Goal: Task Accomplishment & Management: Manage account settings

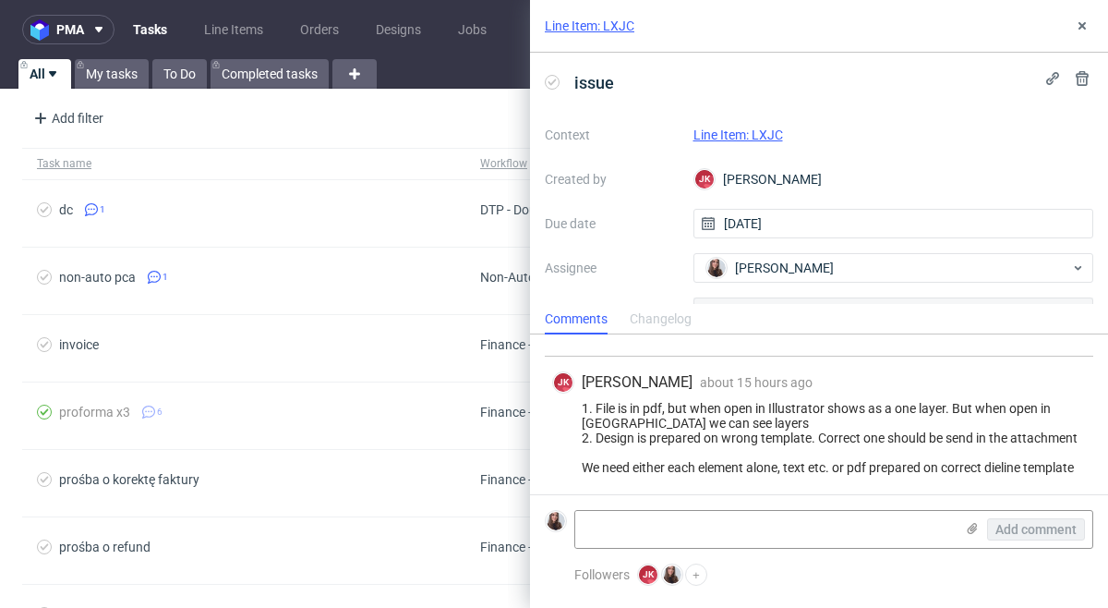
scroll to position [450, 0]
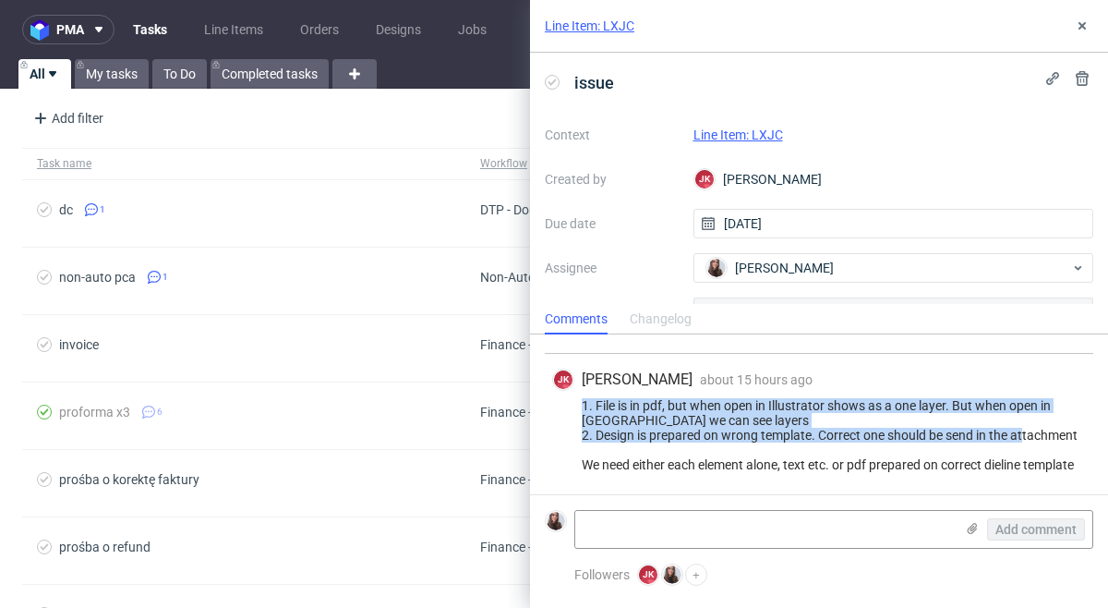
drag, startPoint x: 584, startPoint y: 401, endPoint x: 1088, endPoint y: 440, distance: 505.7
click at [1088, 440] on div "JK Jan Kocik about 15 hours ago 13th Aug 2025, 16:48 1. File is in pdf, but whe…" at bounding box center [819, 424] width 548 height 140
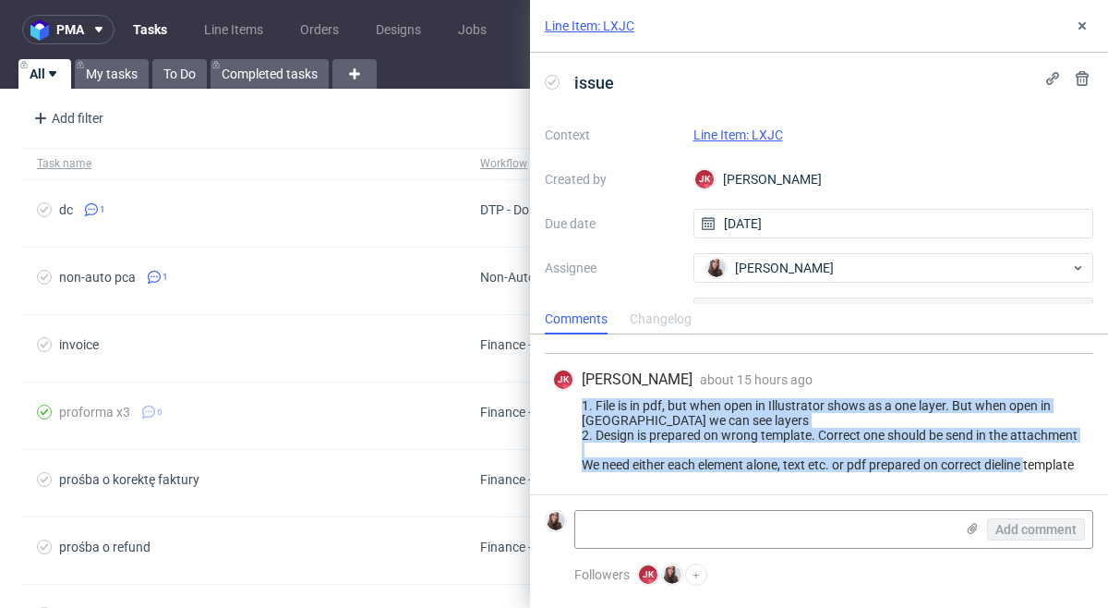
drag, startPoint x: 1089, startPoint y: 465, endPoint x: 573, endPoint y: 403, distance: 519.9
click at [573, 403] on div "JK Jan Kocik about 15 hours ago 13th Aug 2025, 16:48 1. File is in pdf, but whe…" at bounding box center [819, 424] width 548 height 140
copy div "1. File is in pdf, but when open in Illustrator shows as a one layer. But when …"
click at [742, 135] on link "Line Item: LXJC" at bounding box center [738, 134] width 90 height 15
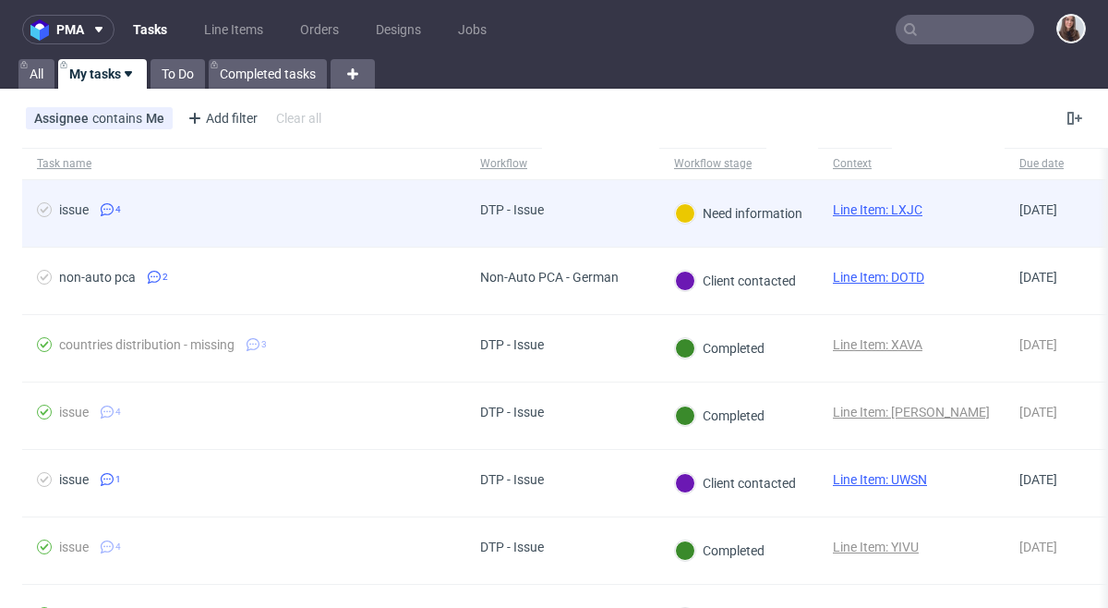
scroll to position [308, 0]
click at [851, 213] on link "Line Item: LXJC" at bounding box center [878, 209] width 90 height 15
click at [608, 208] on div "DTP - Issue" at bounding box center [562, 213] width 194 height 67
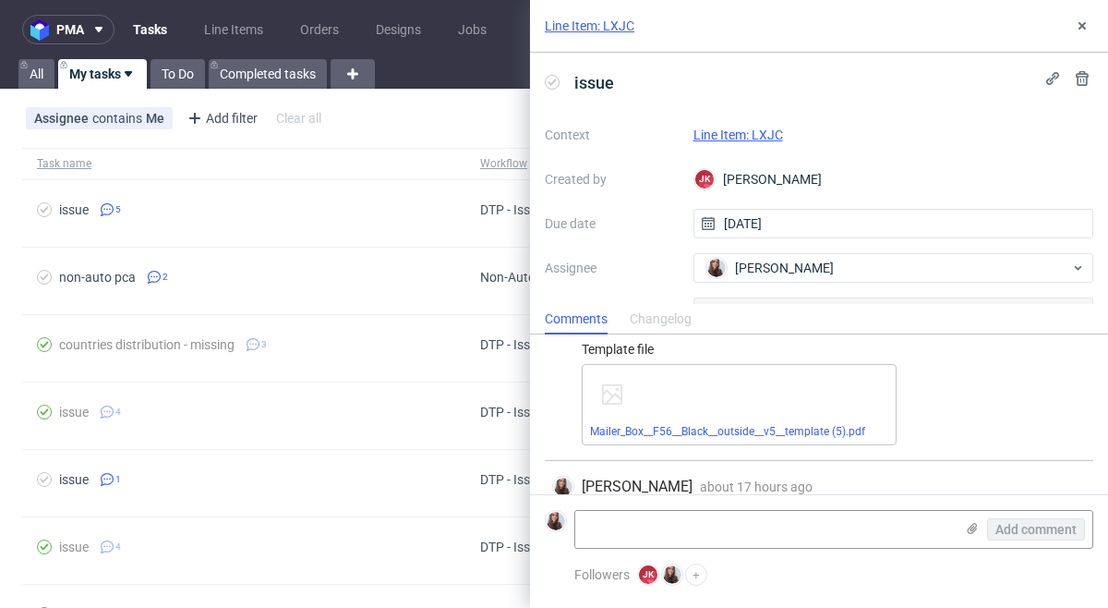
scroll to position [137, 0]
click at [775, 426] on link "Mailer_Box__F56__Black__outside__v5__template (5).pdf" at bounding box center [727, 428] width 275 height 13
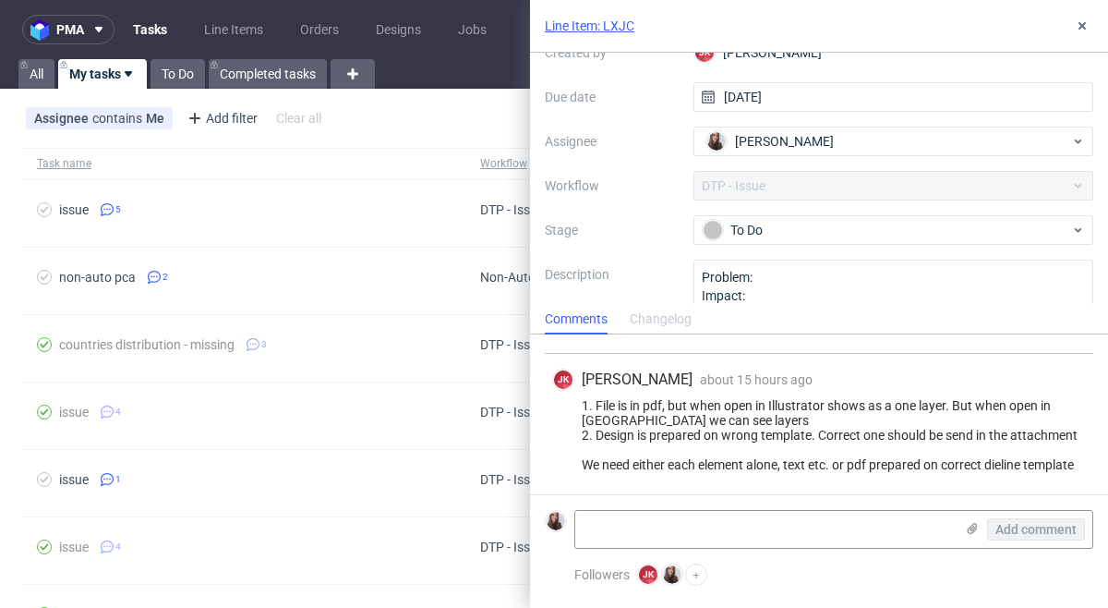
scroll to position [186, 0]
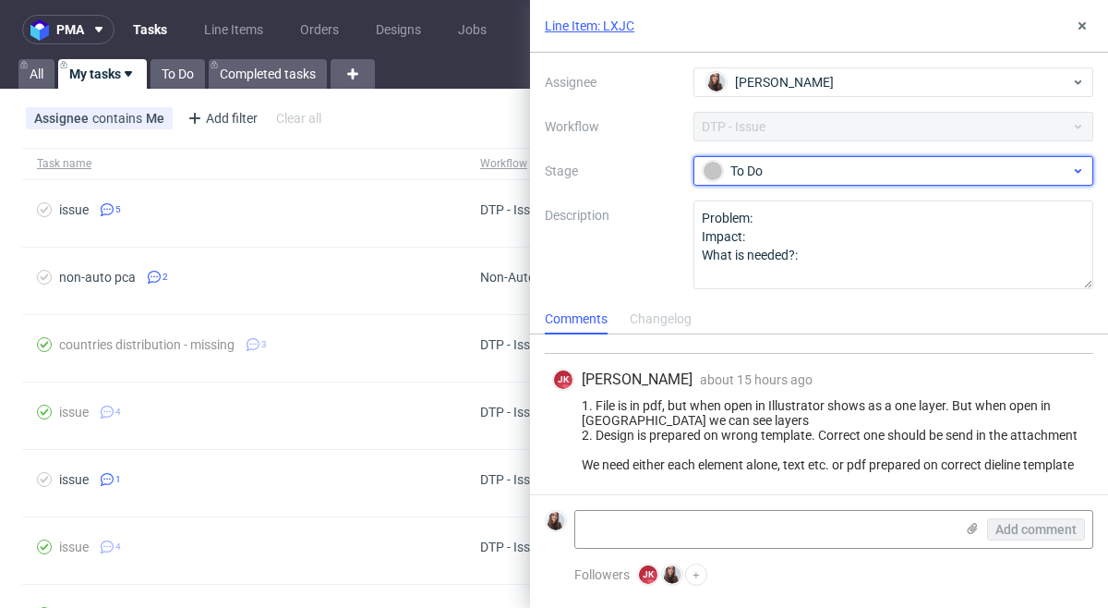
click at [796, 168] on div "To Do" at bounding box center [886, 171] width 367 height 20
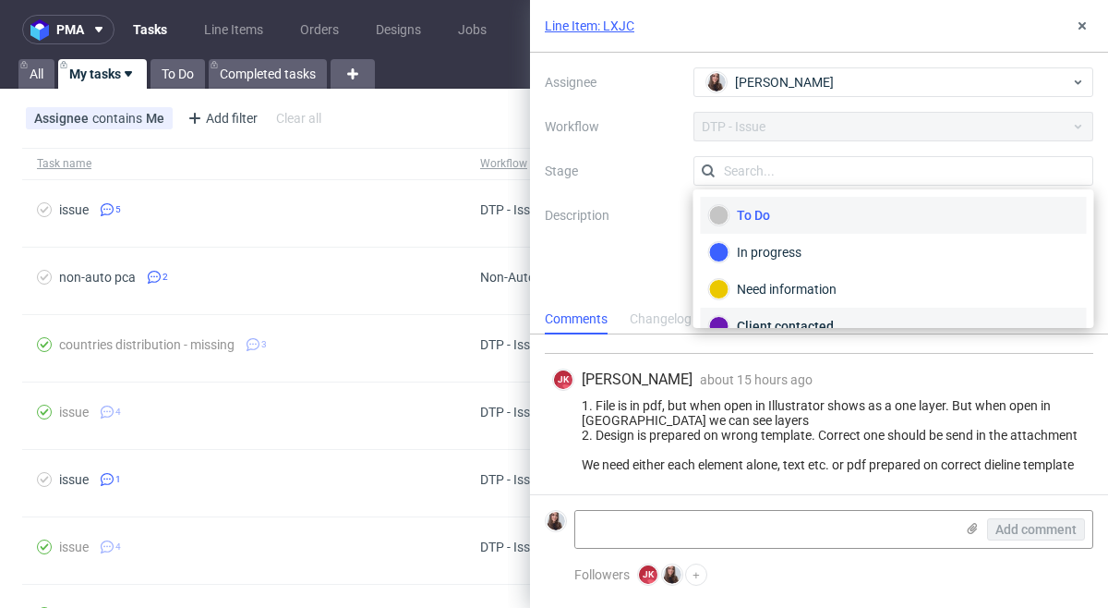
click at [792, 324] on div "Client contacted" at bounding box center [893, 326] width 369 height 20
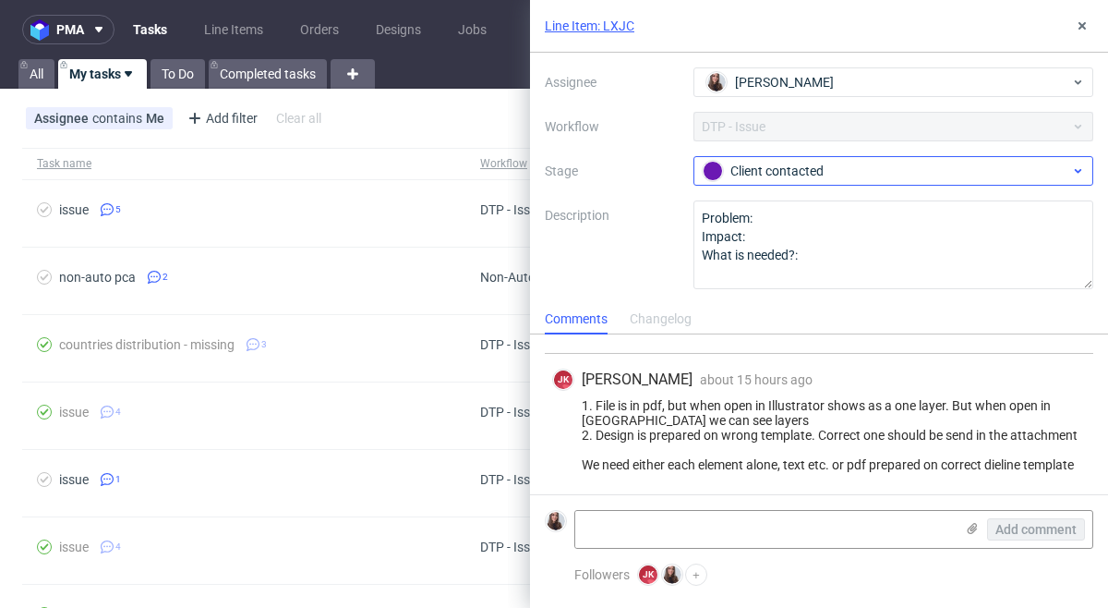
scroll to position [0, 0]
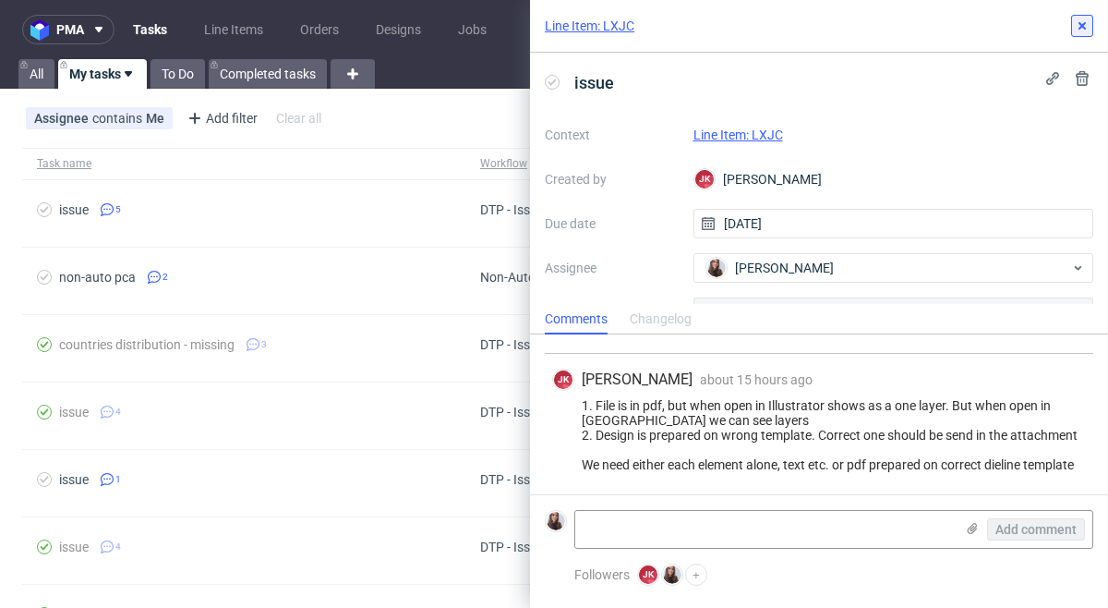
click at [1078, 33] on button at bounding box center [1082, 26] width 22 height 22
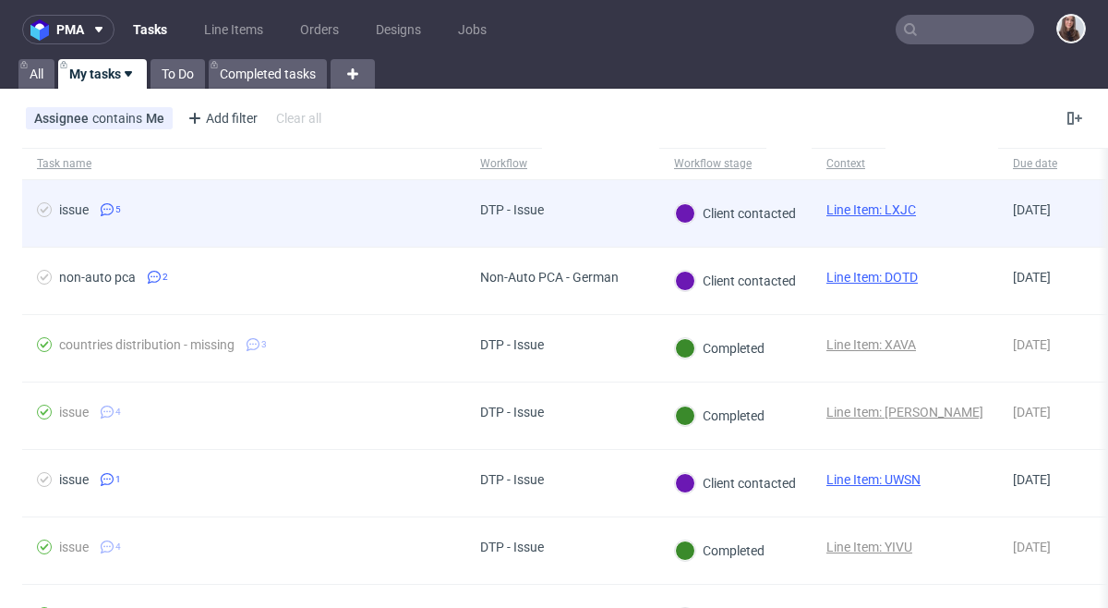
scroll to position [30, 0]
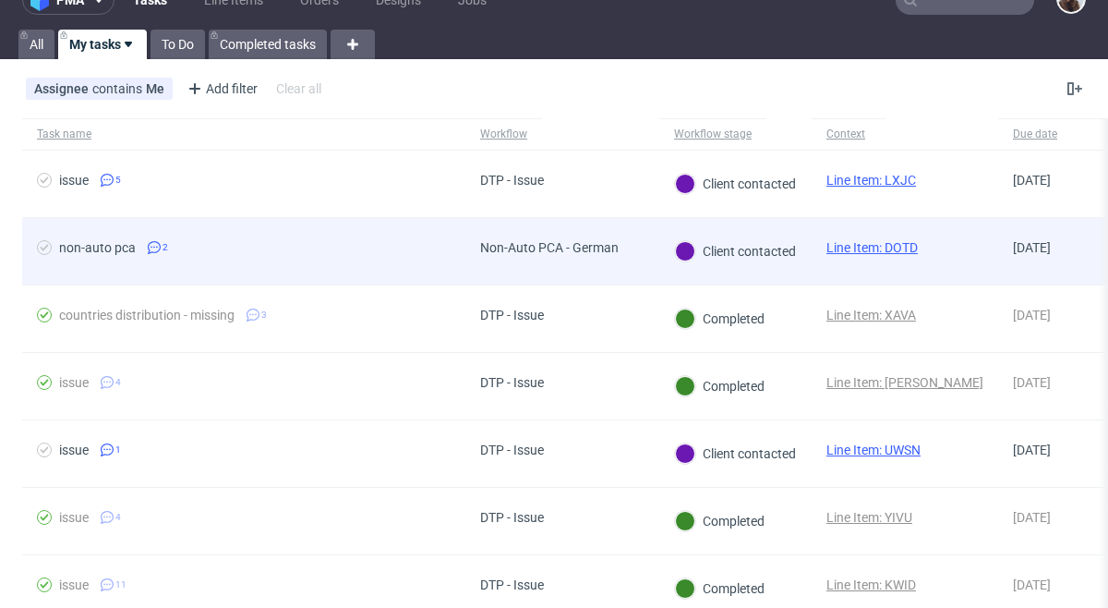
click at [884, 238] on div "Line Item: DOTD" at bounding box center [872, 251] width 121 height 66
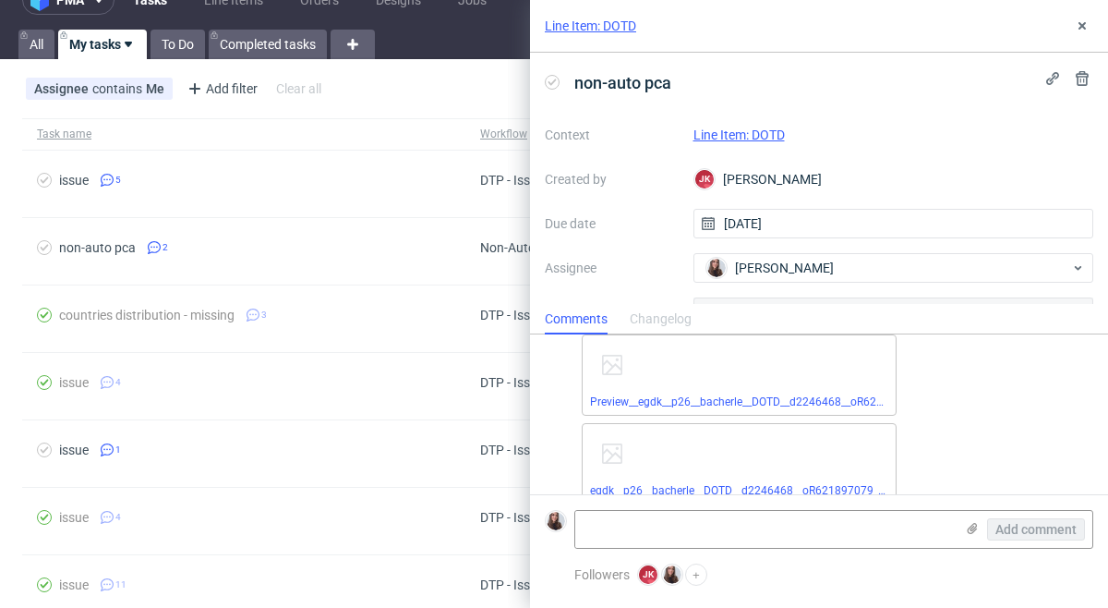
scroll to position [247, 0]
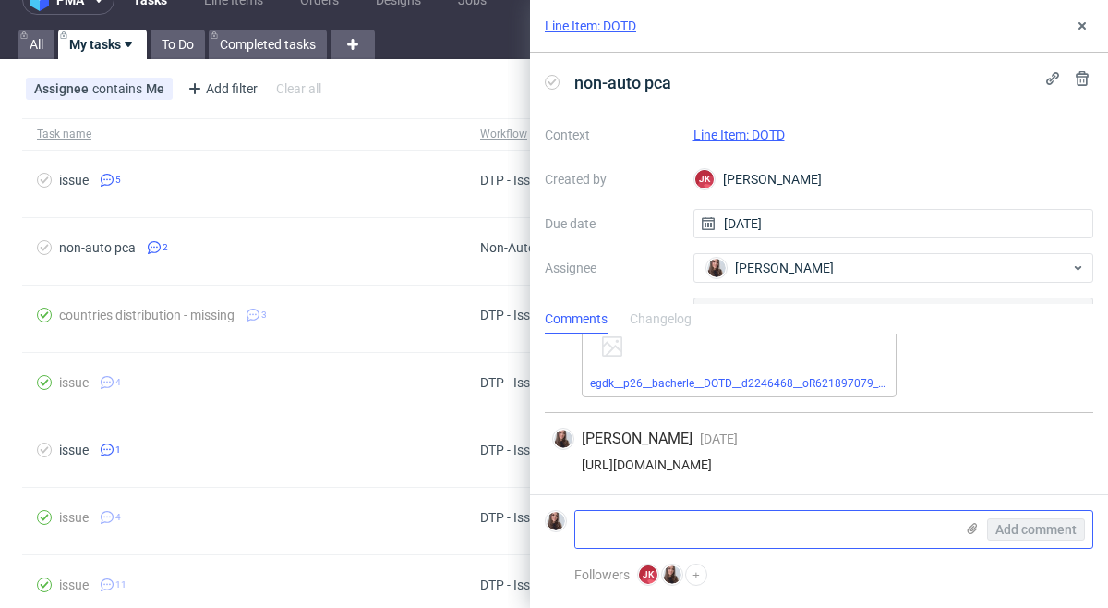
click at [695, 528] on textarea at bounding box center [764, 529] width 379 height 37
click at [661, 523] on textarea at bounding box center [764, 529] width 379 height 37
click at [586, 531] on textarea "client approved." at bounding box center [764, 529] width 379 height 37
click at [678, 533] on textarea "Client approved." at bounding box center [764, 529] width 379 height 37
type textarea "Client approved."
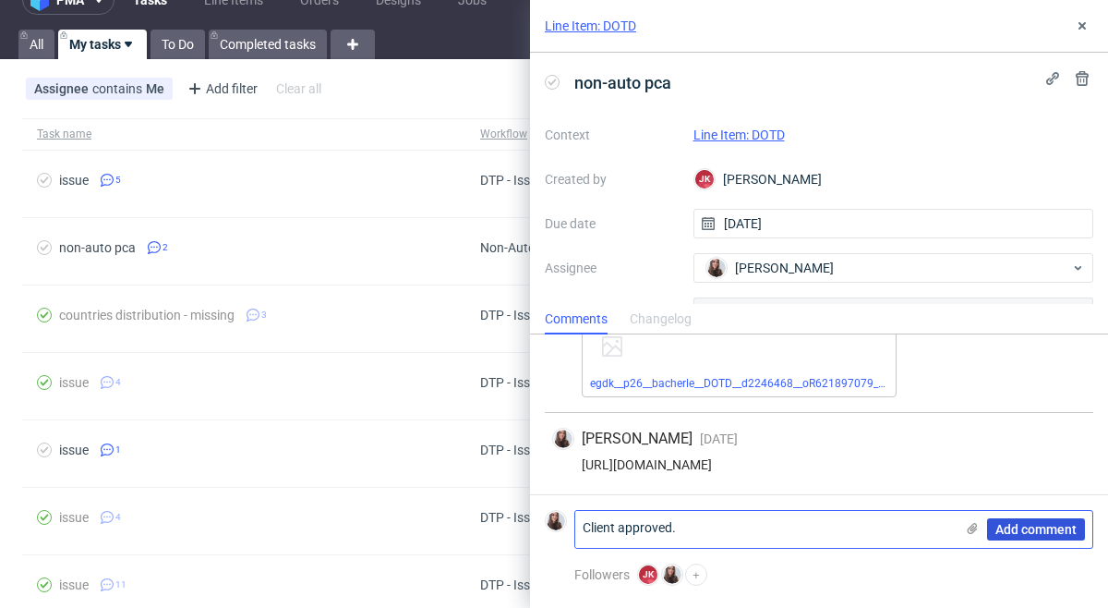
click at [1005, 534] on span "Add comment" at bounding box center [1035, 529] width 81 height 13
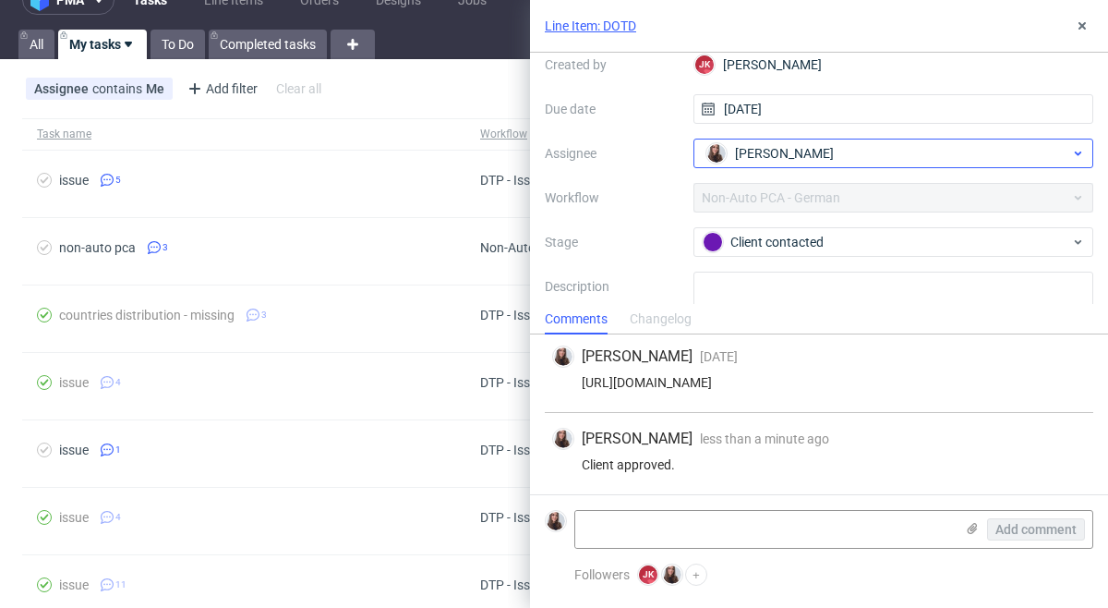
scroll to position [134, 0]
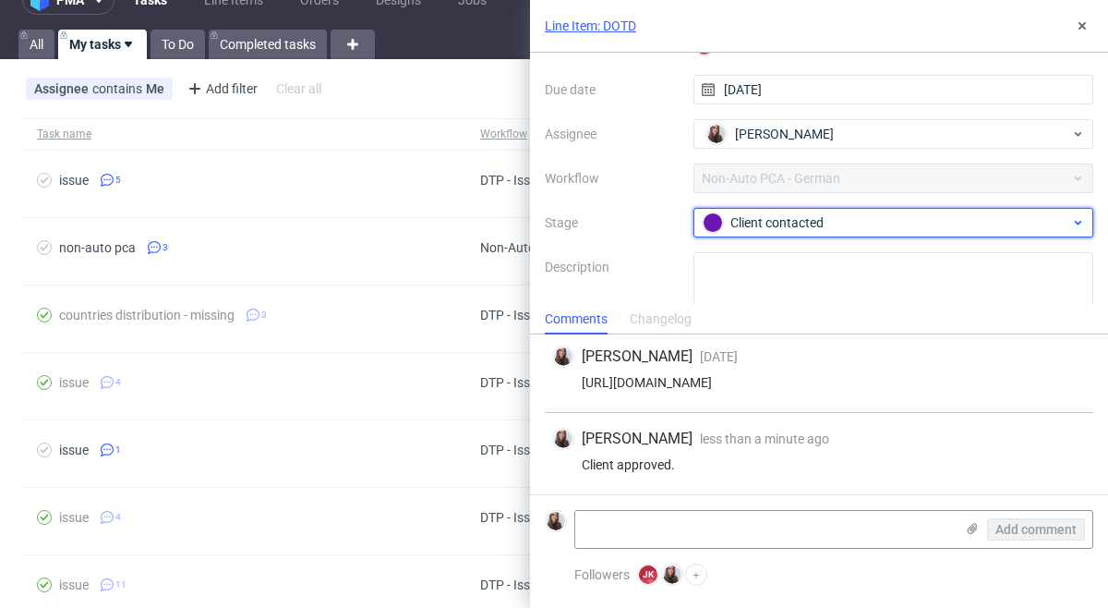
click at [817, 220] on div "Client contacted" at bounding box center [886, 222] width 367 height 20
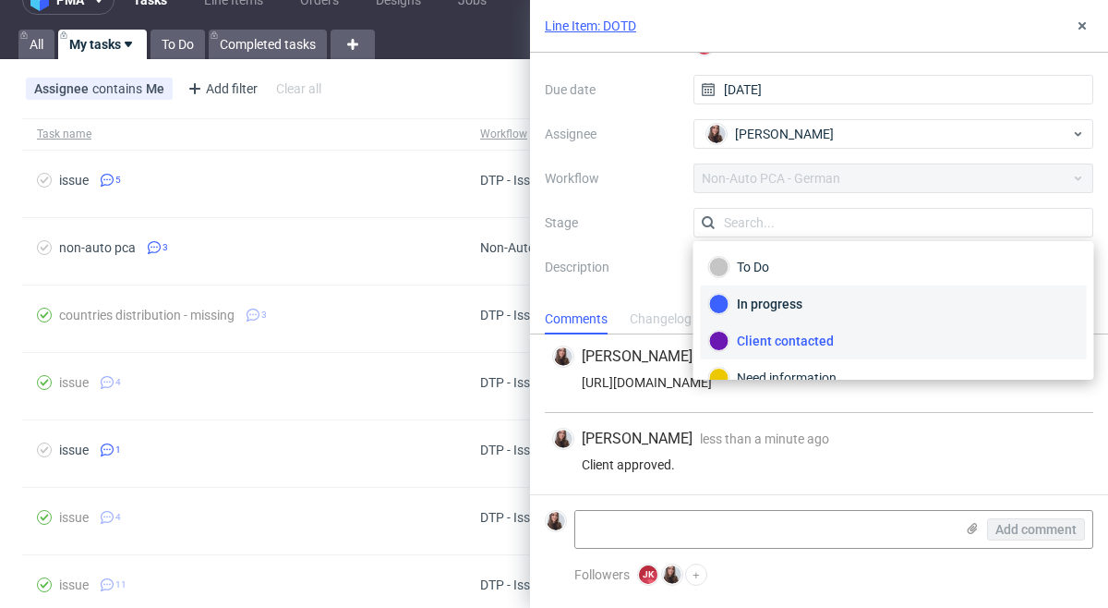
scroll to position [98, 0]
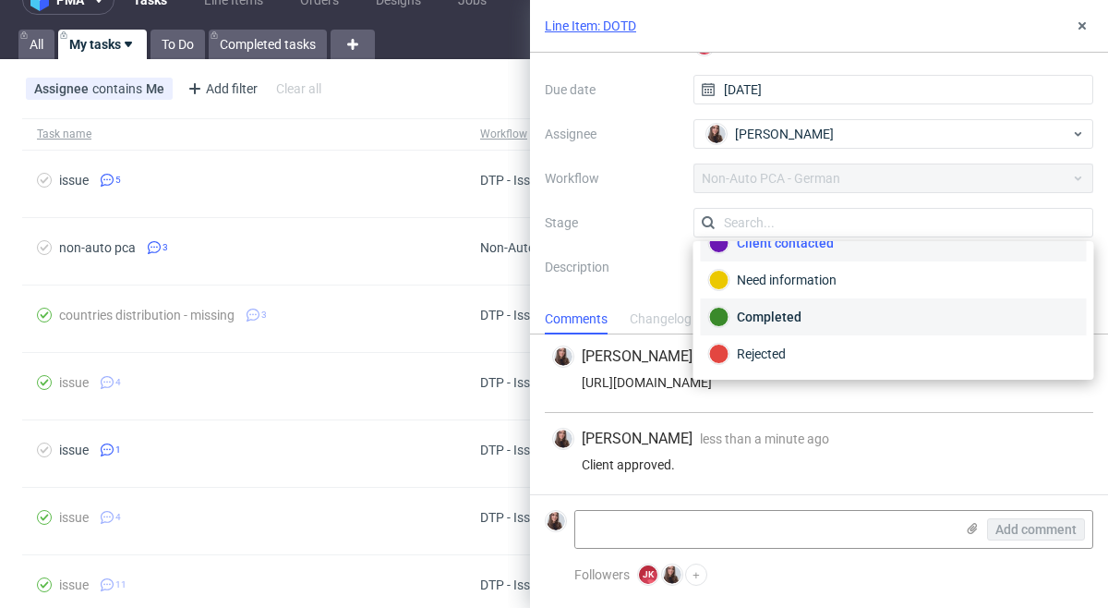
click at [790, 319] on div "Completed" at bounding box center [893, 317] width 369 height 20
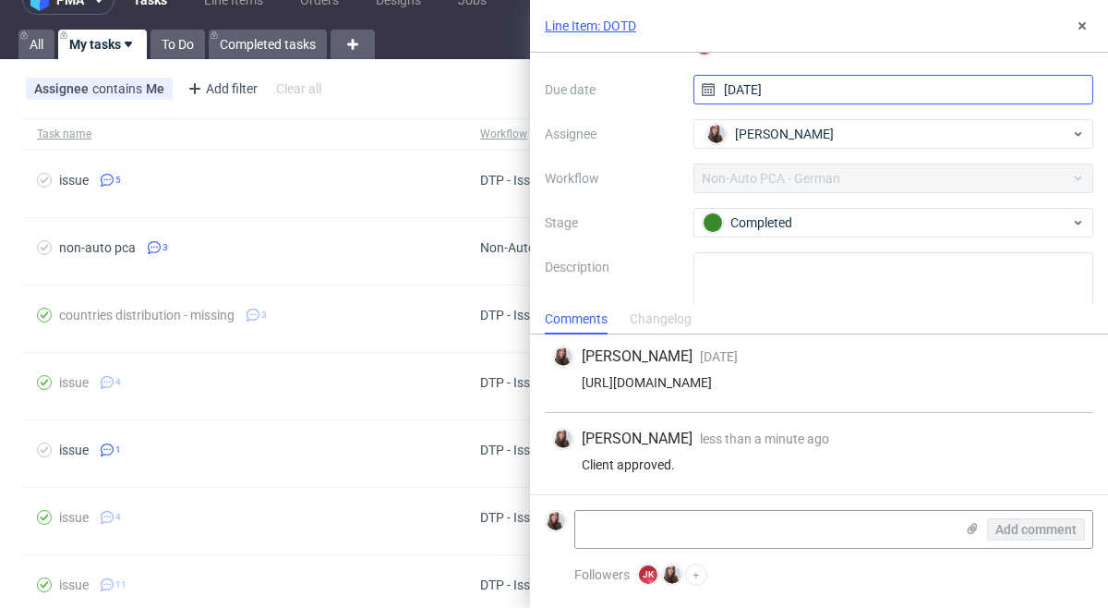
scroll to position [0, 0]
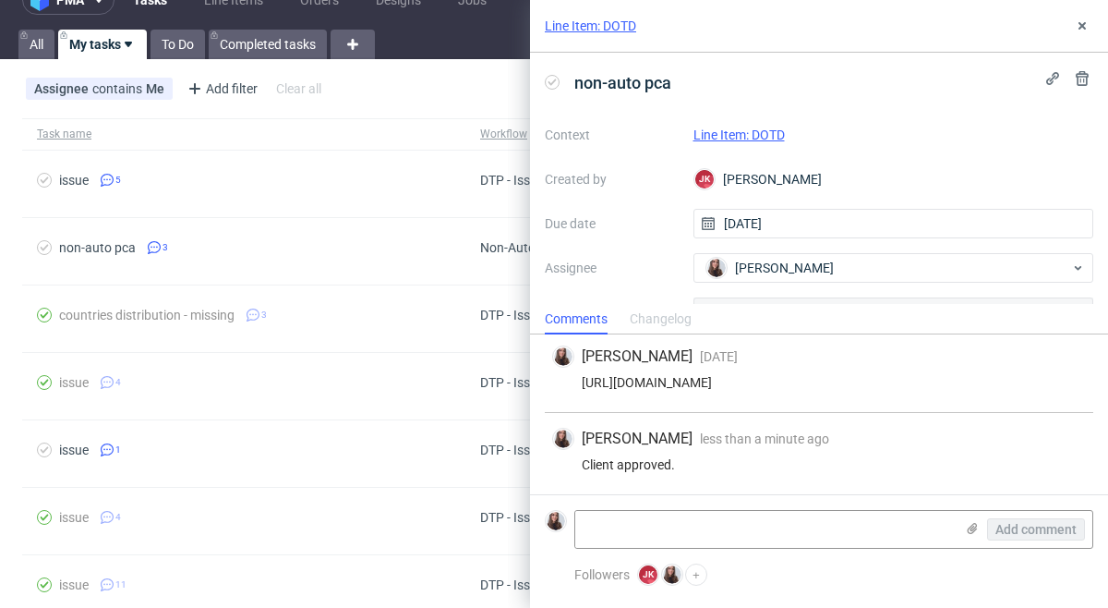
click at [763, 129] on link "Line Item: DOTD" at bounding box center [738, 134] width 91 height 15
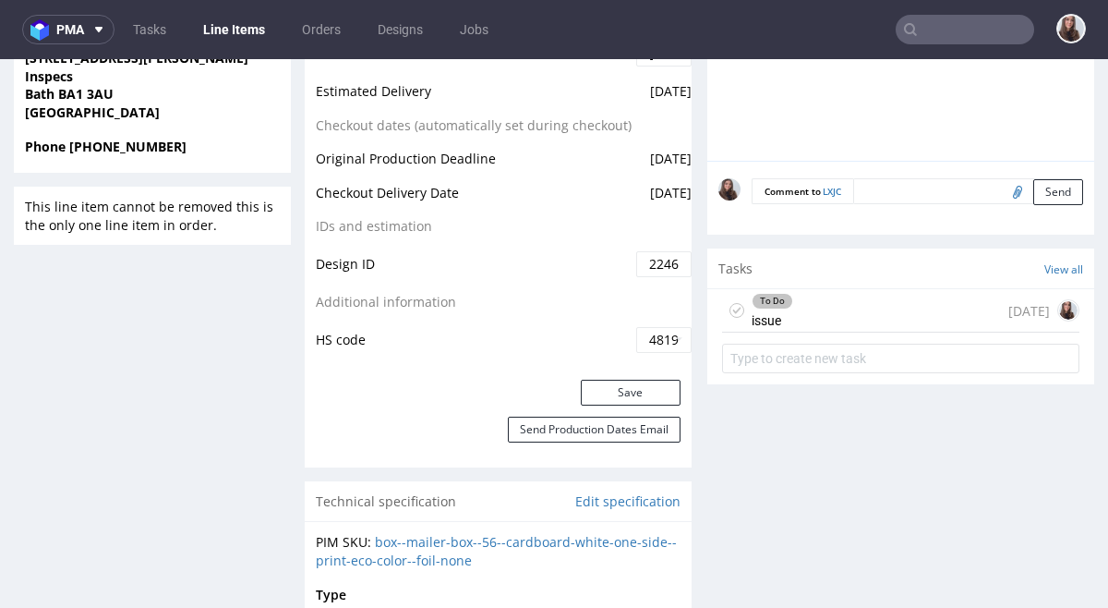
scroll to position [914, 0]
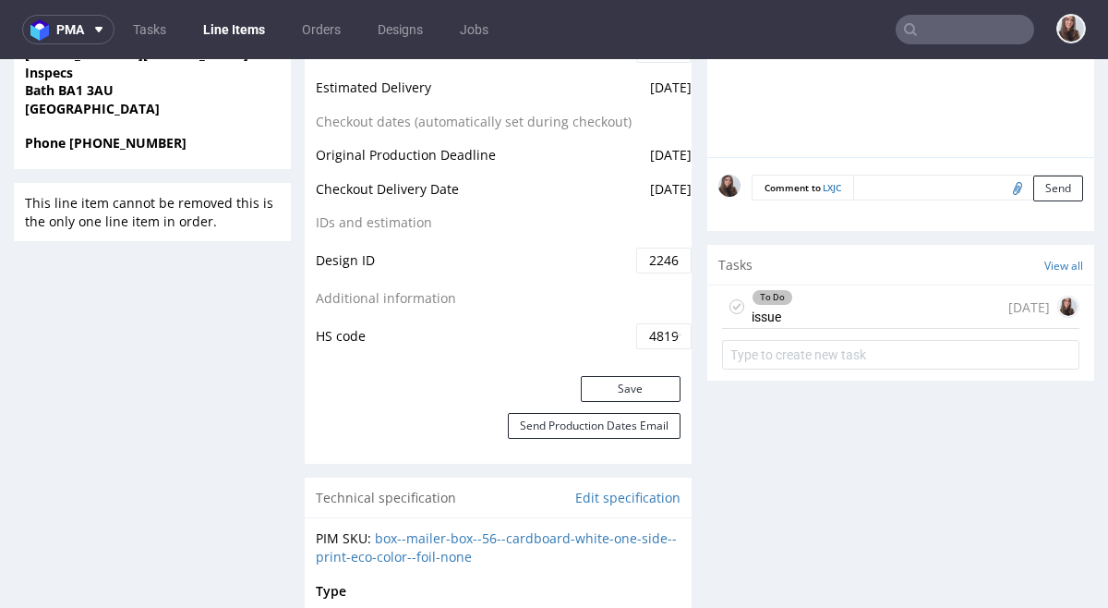
click at [826, 300] on div "To Do issue 1 day ago" at bounding box center [900, 306] width 357 height 43
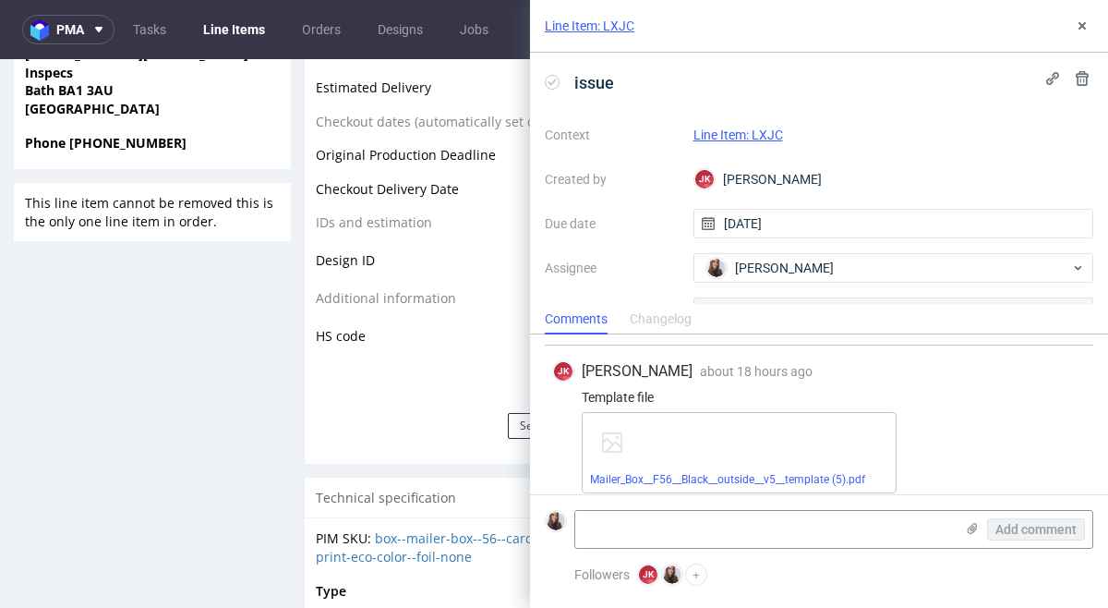
scroll to position [132, 0]
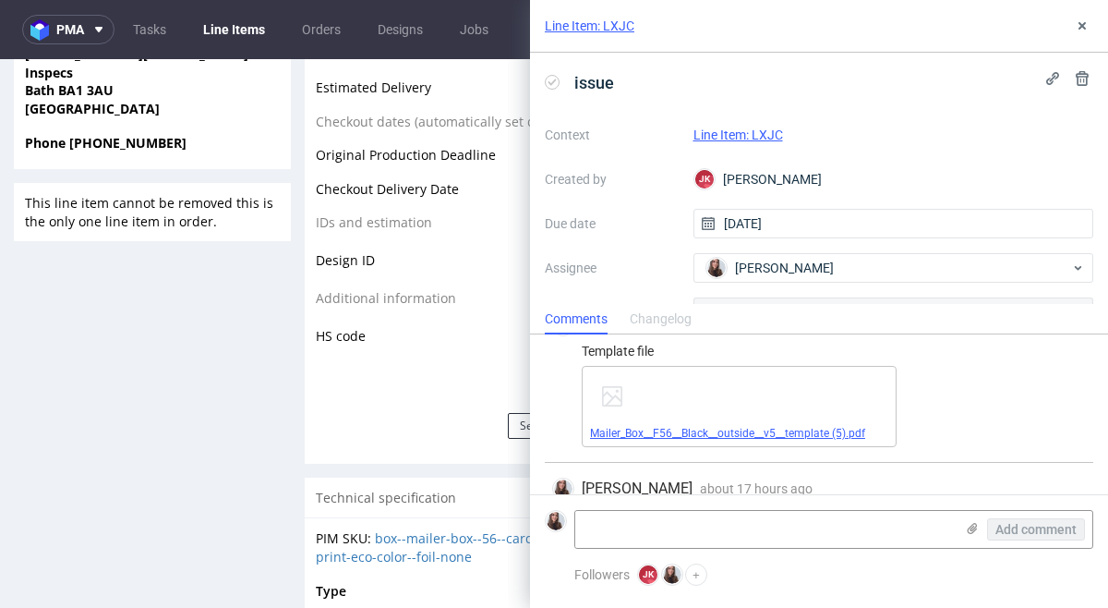
click at [798, 427] on link "Mailer_Box__F56__Black__outside__v5__template (5).pdf" at bounding box center [727, 433] width 275 height 13
click at [1076, 30] on icon at bounding box center [1082, 25] width 15 height 15
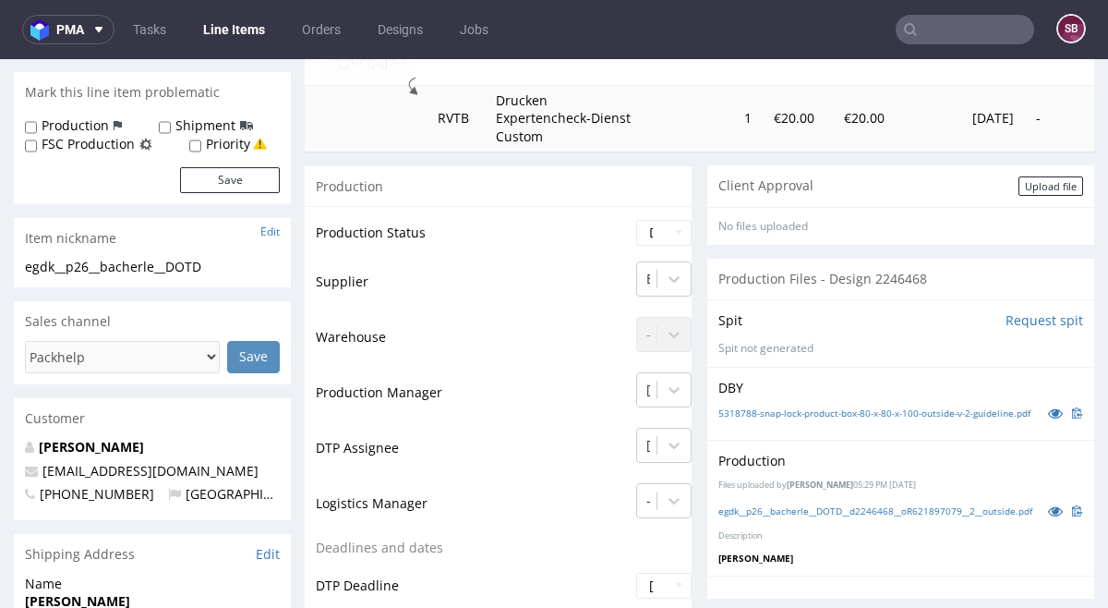
scroll to position [319, 0]
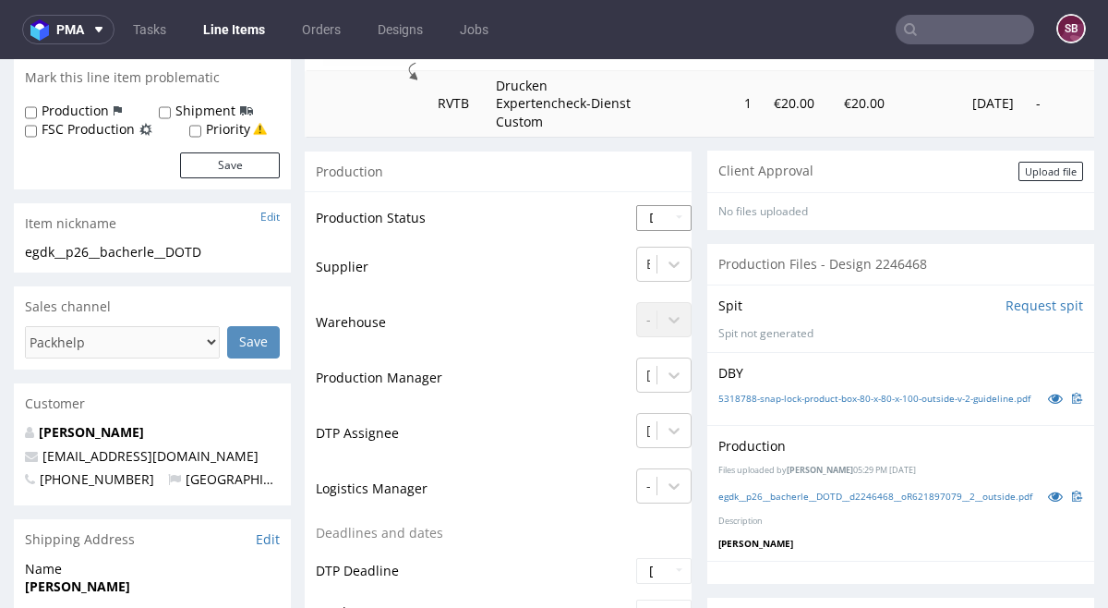
click at [668, 224] on select "Waiting for Artwork Waiting for Diecut Waiting for Mockup Waiting for DTP Waiti…" at bounding box center [663, 218] width 55 height 26
select select "back_for_dtp"
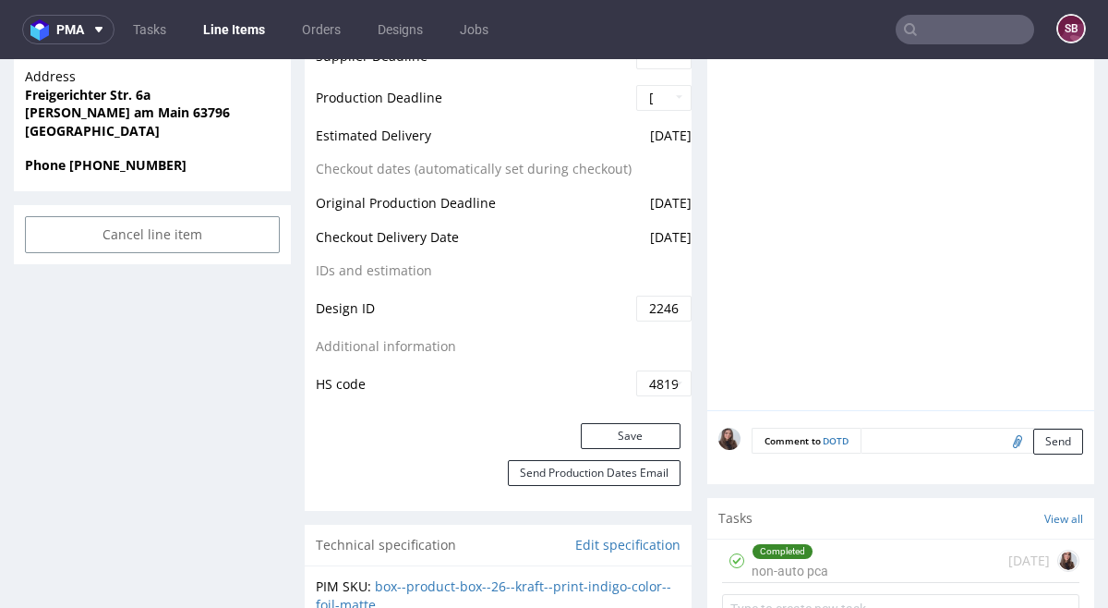
scroll to position [921, 0]
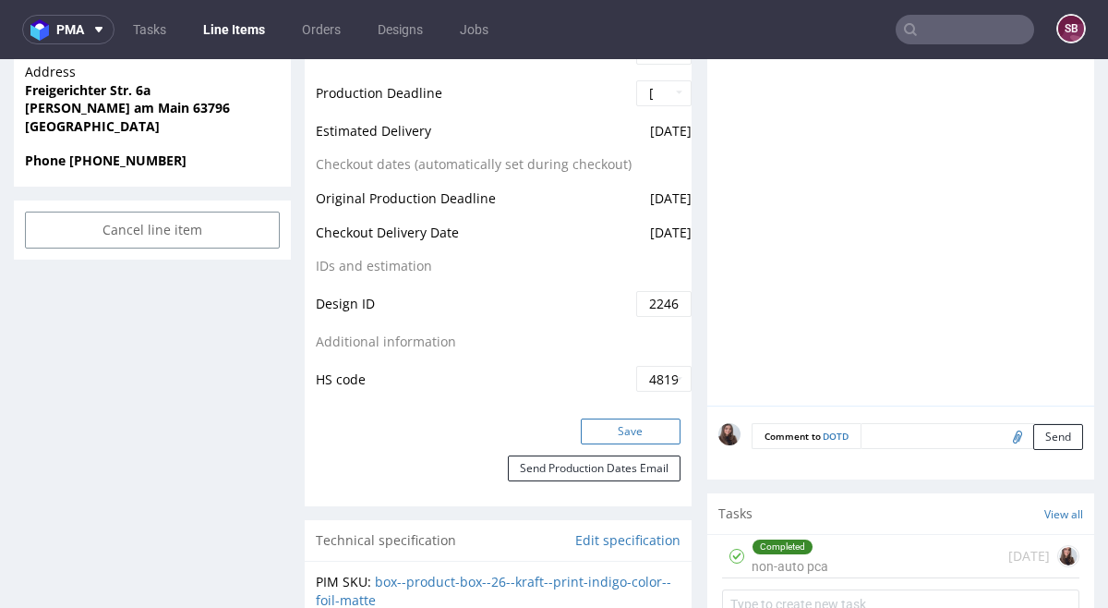
click at [601, 429] on button "Save" at bounding box center [631, 431] width 100 height 26
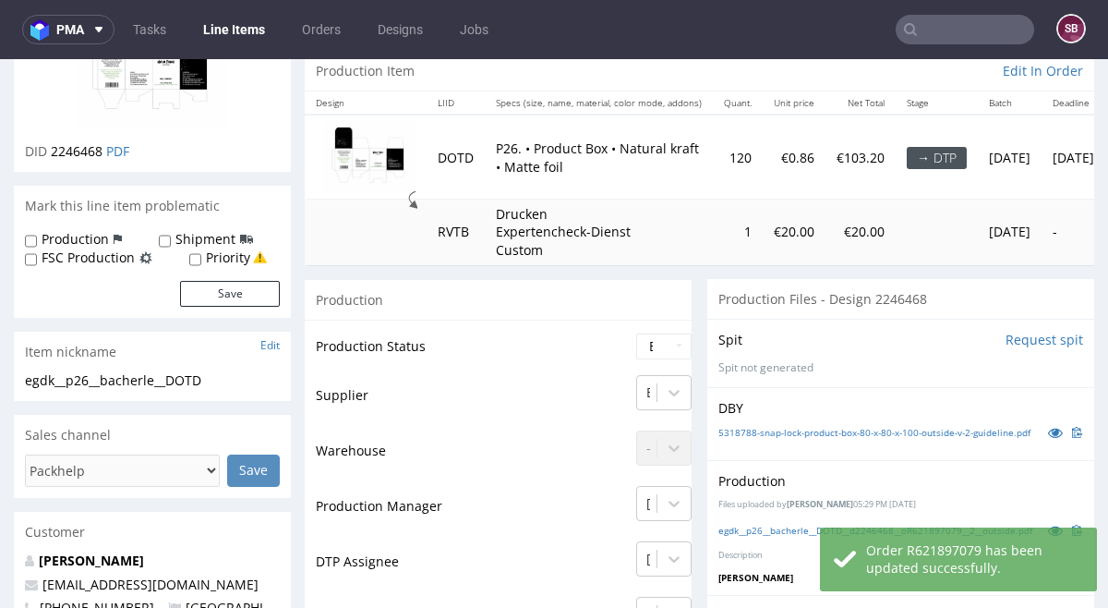
scroll to position [0, 0]
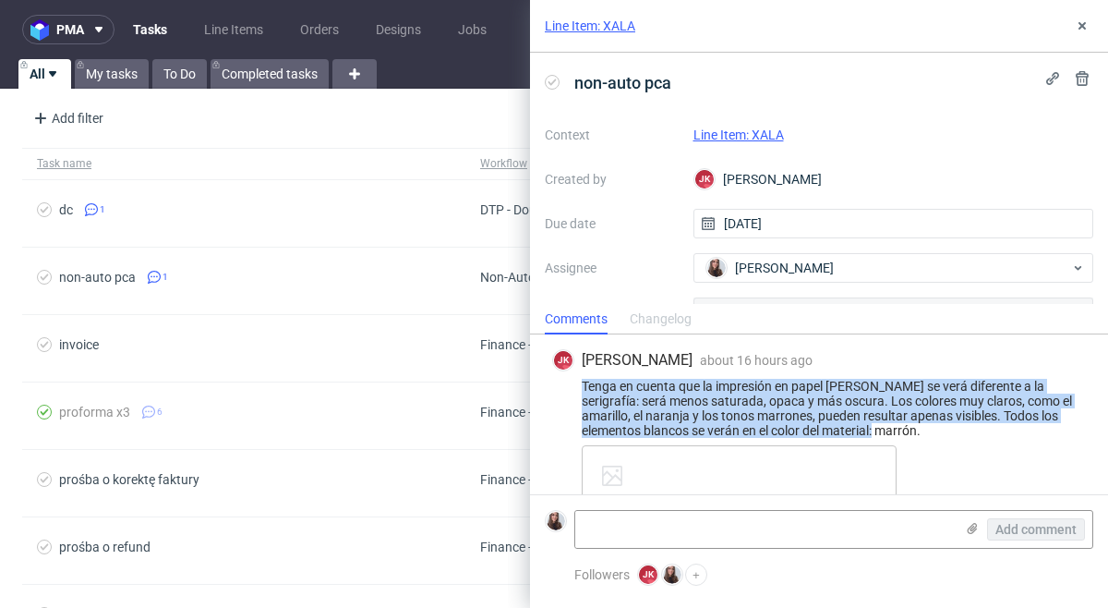
drag, startPoint x: 872, startPoint y: 428, endPoint x: 572, endPoint y: 385, distance: 303.2
click at [572, 385] on div "Tenga en cuenta que la impresión en papel kraft se verá diferente a la serigraf…" at bounding box center [819, 408] width 534 height 59
copy div "Tenga en cuenta que la impresión en papel kraft se verá diferente a la serigraf…"
click at [743, 131] on link "Line Item: XALA" at bounding box center [738, 134] width 90 height 15
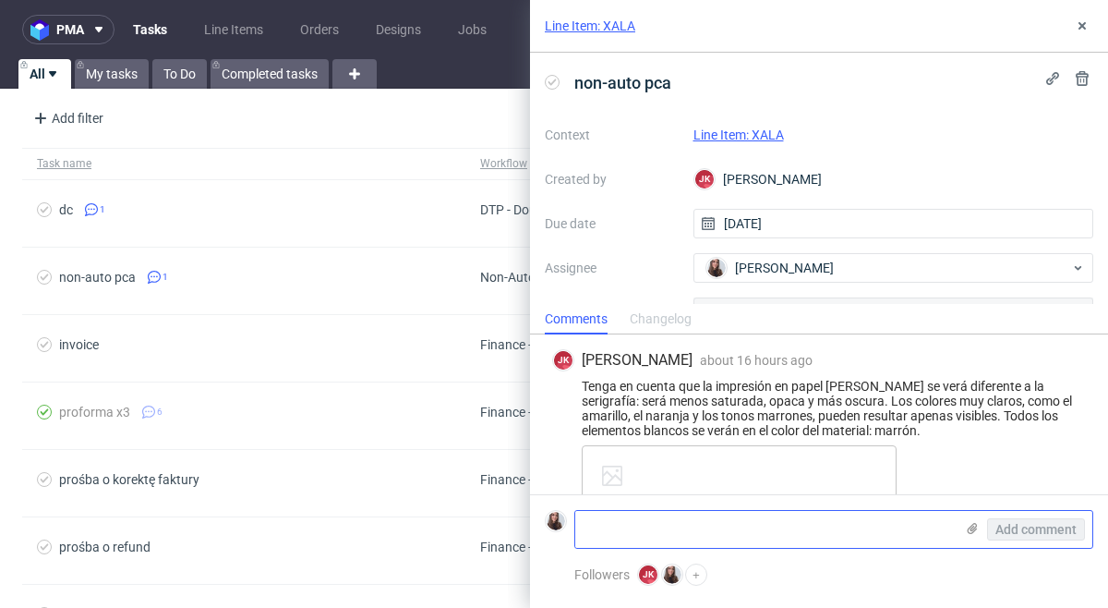
click at [613, 515] on textarea at bounding box center [764, 529] width 379 height 37
paste textarea "[URL][DOMAIN_NAME]"
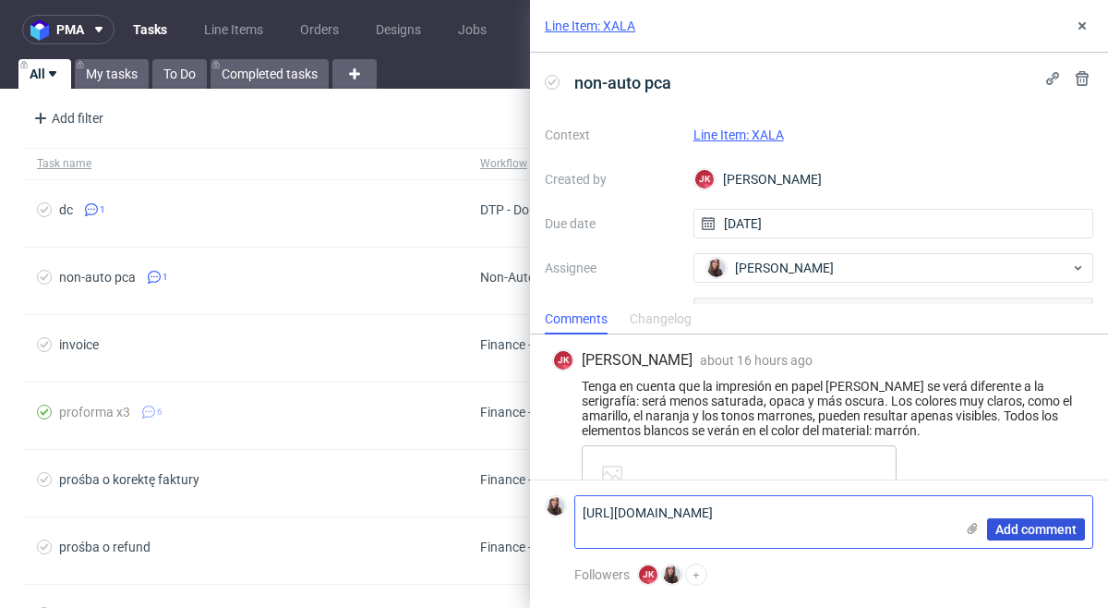
type textarea "[URL][DOMAIN_NAME]"
click at [1012, 523] on span "Add comment" at bounding box center [1035, 529] width 81 height 13
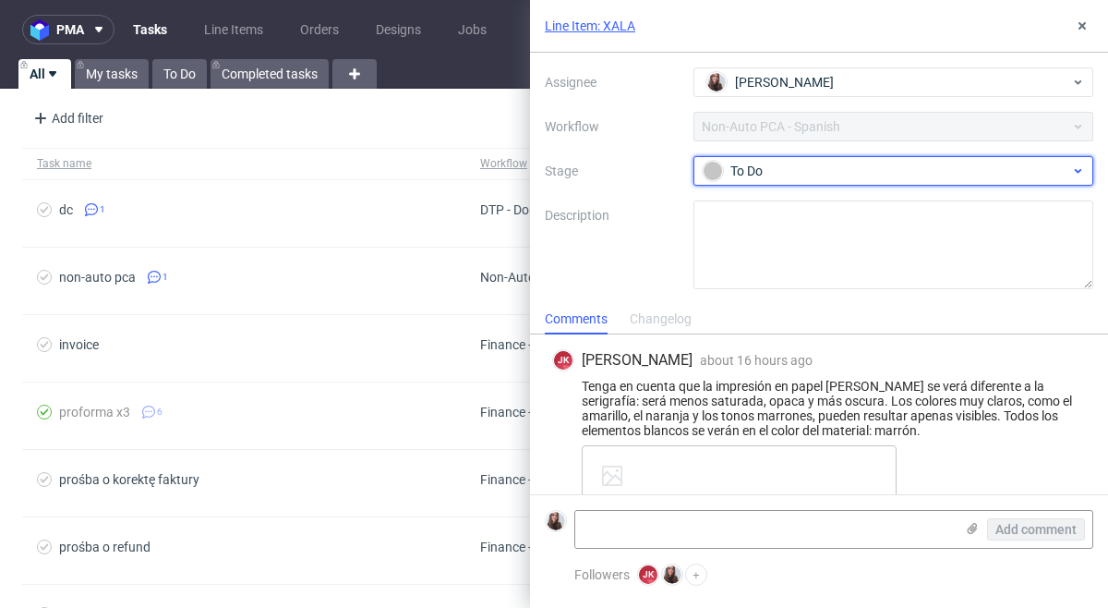
click at [804, 182] on div "To Do" at bounding box center [893, 171] width 401 height 30
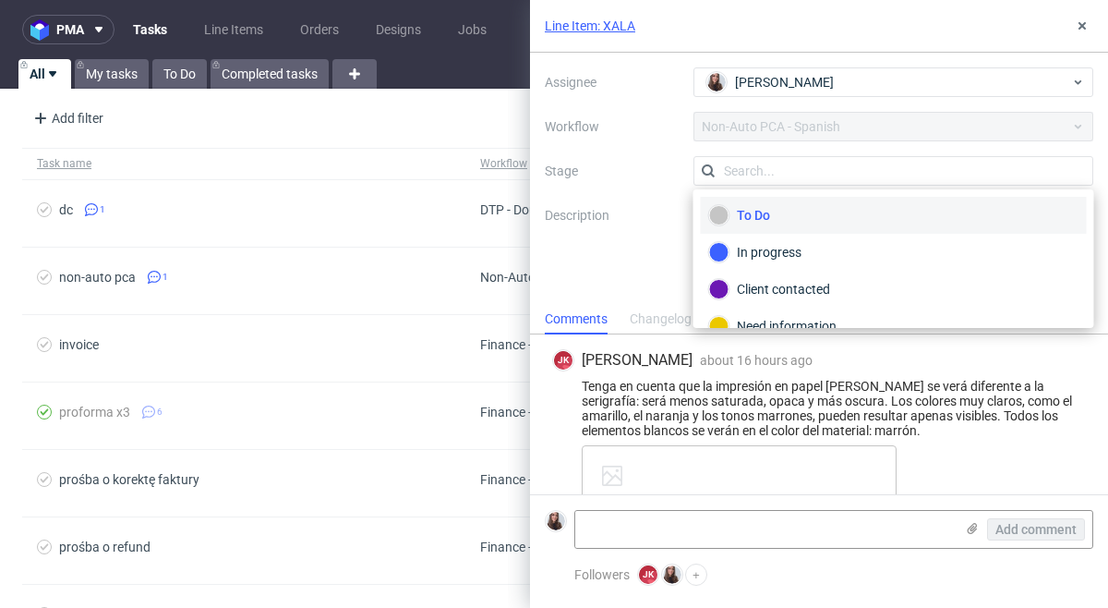
scroll to position [186, 0]
click at [796, 286] on div "Client contacted" at bounding box center [893, 289] width 369 height 20
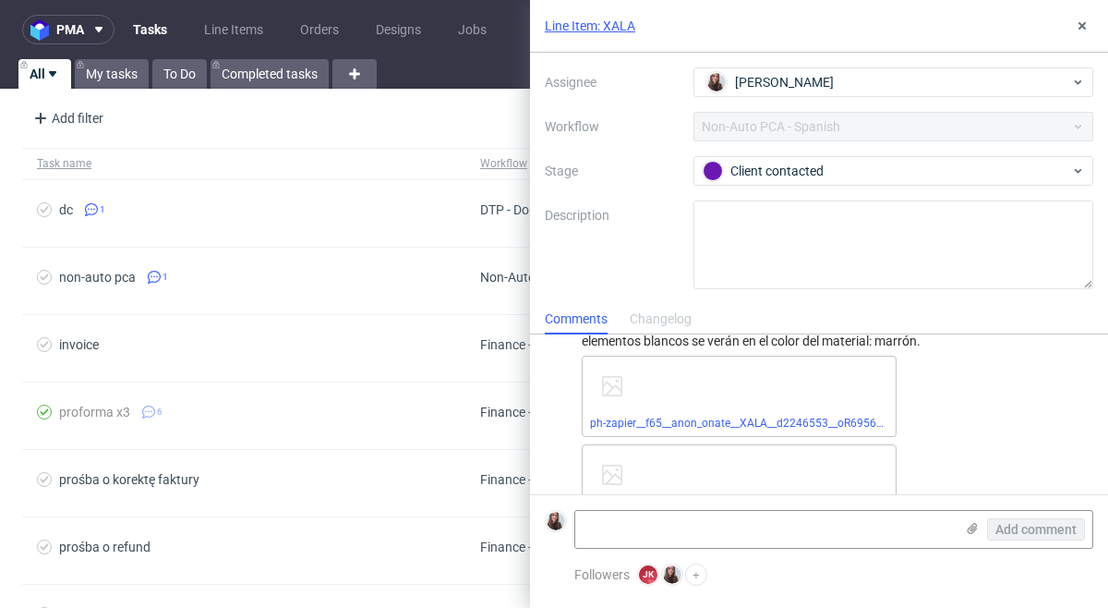
scroll to position [112, 0]
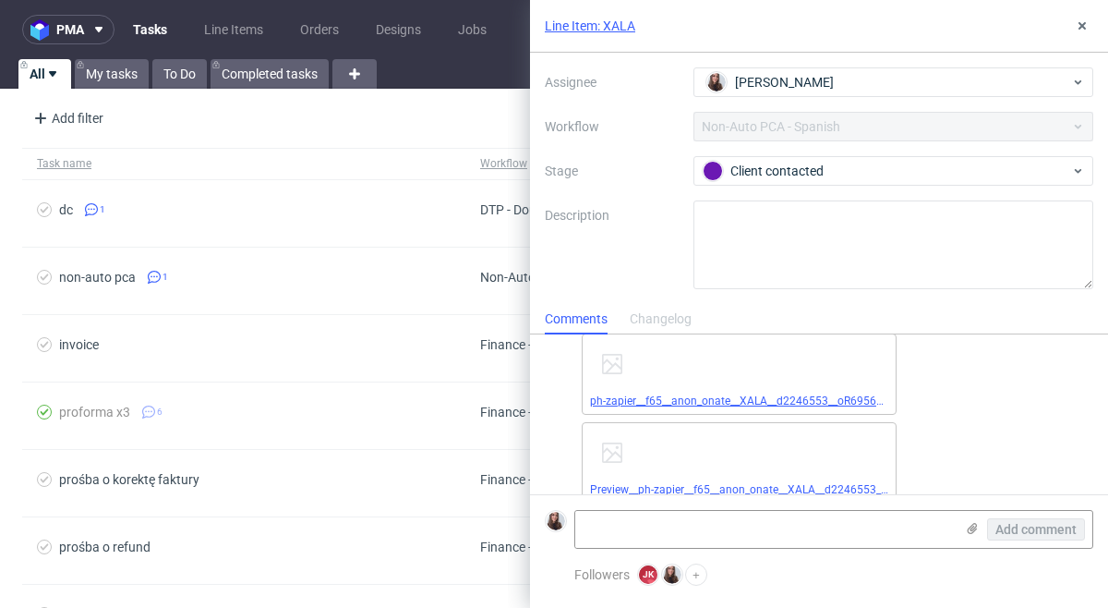
click at [732, 395] on link "ph-zapier__f65__anon_onate__XALA__d2246553__oR695643661__outside.pdf" at bounding box center [782, 400] width 384 height 13
click at [691, 488] on link "Preview__ph-zapier__f65__anon_onate__XALA__d2246553__oR695643661__outside.pdf" at bounding box center [806, 489] width 432 height 13
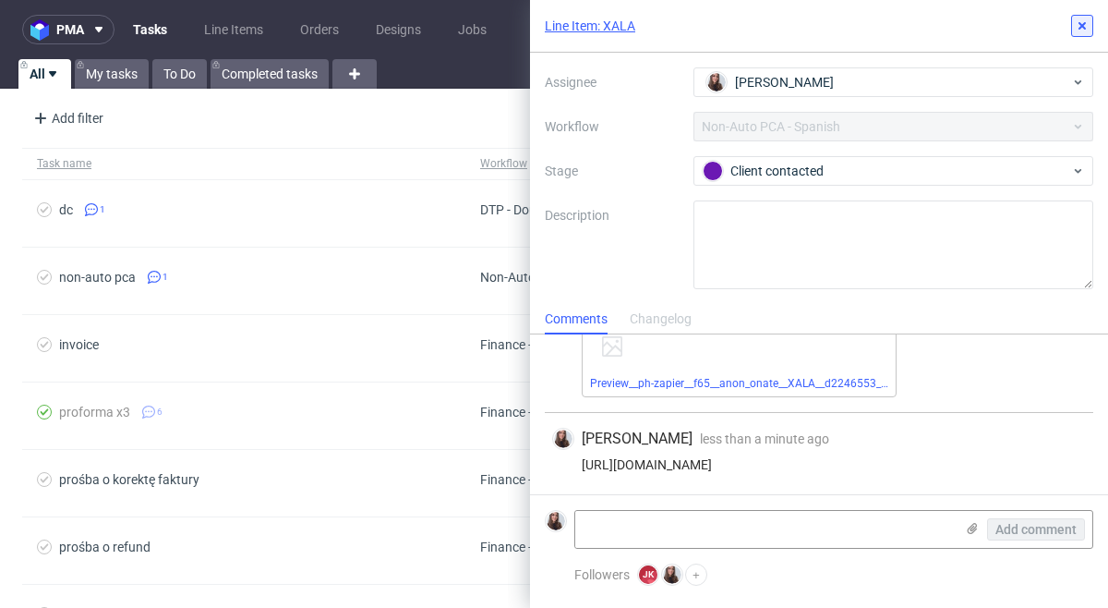
click at [1082, 22] on icon at bounding box center [1082, 25] width 15 height 15
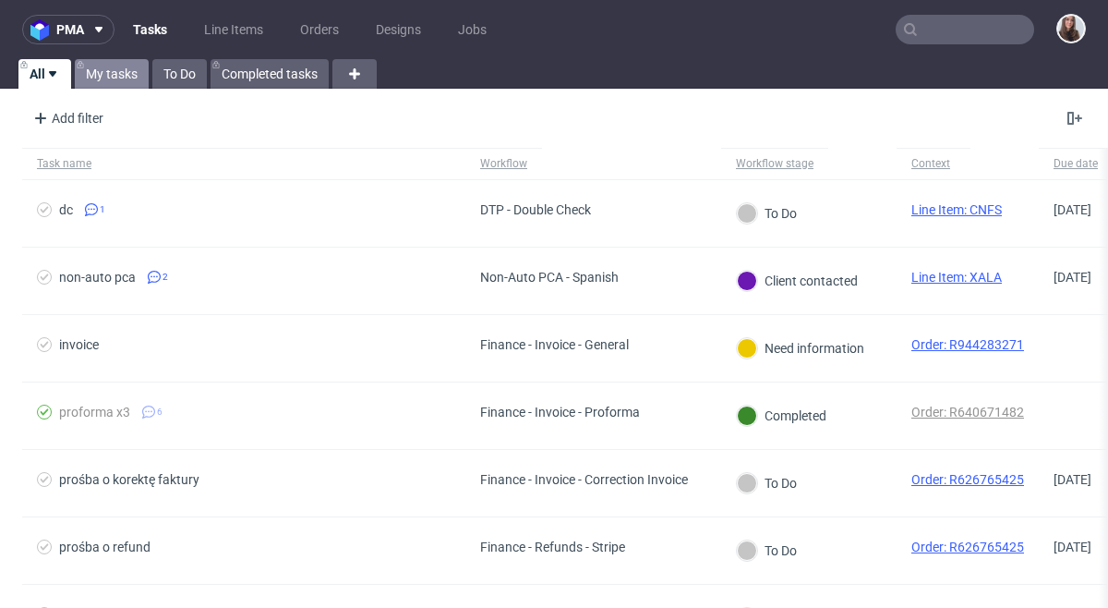
click at [117, 66] on link "My tasks" at bounding box center [112, 74] width 74 height 30
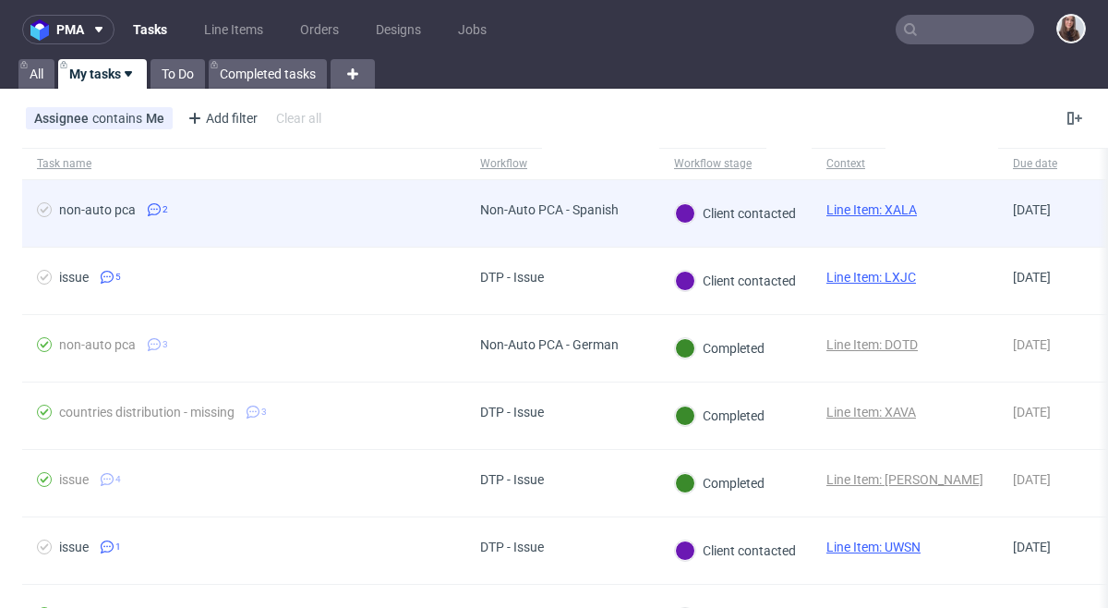
click at [893, 209] on link "Line Item: XALA" at bounding box center [871, 209] width 90 height 15
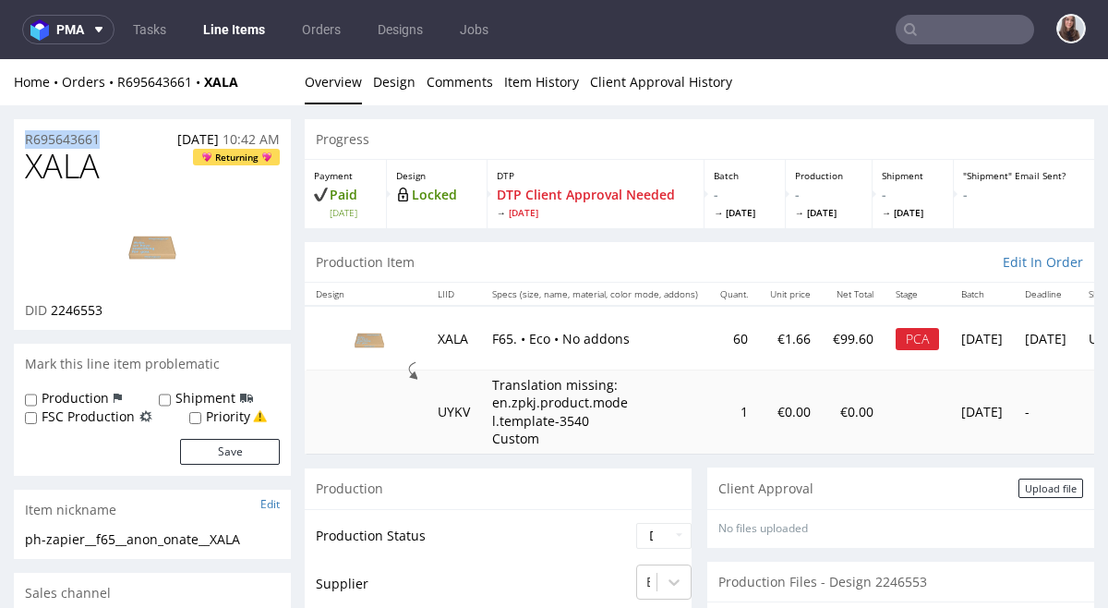
drag, startPoint x: 105, startPoint y: 137, endPoint x: 6, endPoint y: 143, distance: 99.9
copy p "R695643661"
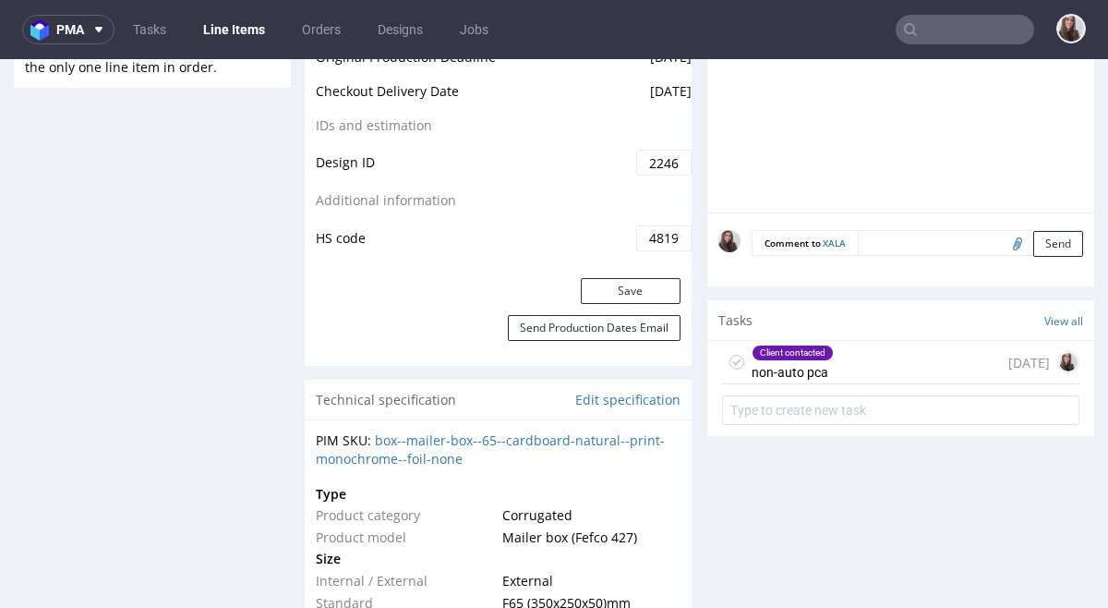
scroll to position [1070, 0]
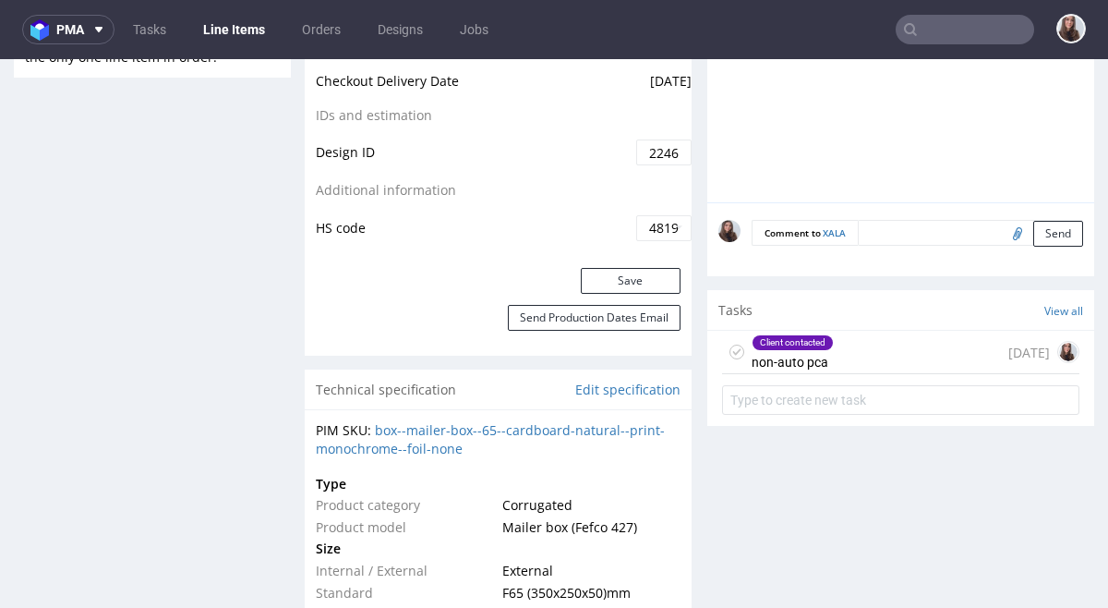
click at [824, 358] on div "Client contacted non-auto pca" at bounding box center [793, 352] width 82 height 42
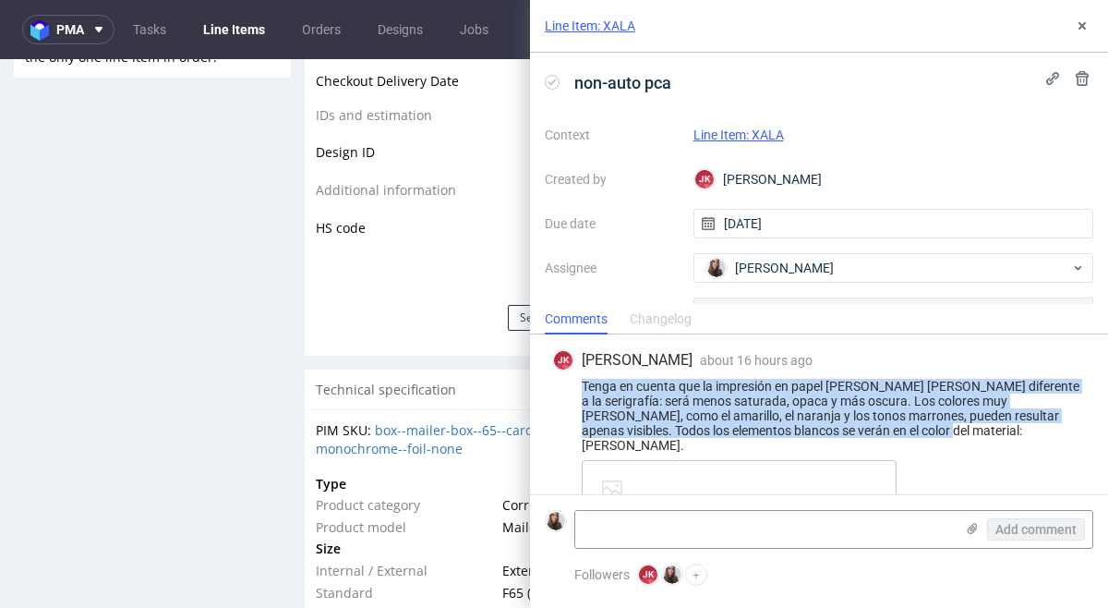
drag, startPoint x: 887, startPoint y: 433, endPoint x: 576, endPoint y: 385, distance: 314.8
click at [576, 385] on div "Tenga en cuenta que la impresión en papel [PERSON_NAME] [PERSON_NAME] diferente…" at bounding box center [819, 416] width 534 height 74
copy div "Tenga en cuenta que la impresión en papel [PERSON_NAME] [PERSON_NAME] diferente…"
